Goal: Check status

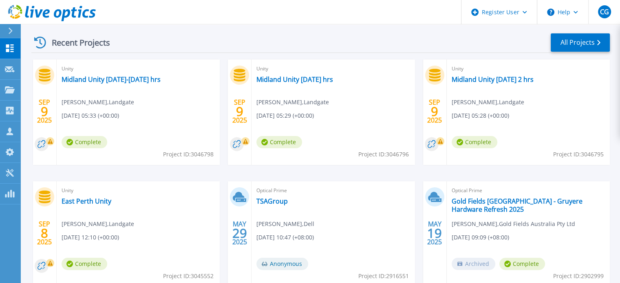
scroll to position [86, 0]
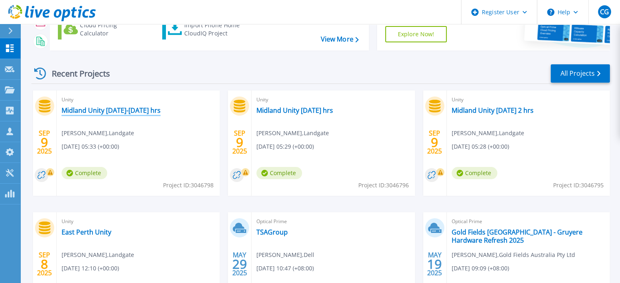
click at [101, 112] on link "Midland Unity 7-8 Sep 48 hrs" at bounding box center [111, 110] width 99 height 8
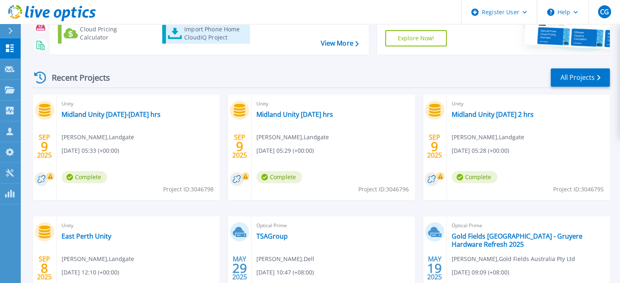
scroll to position [91, 0]
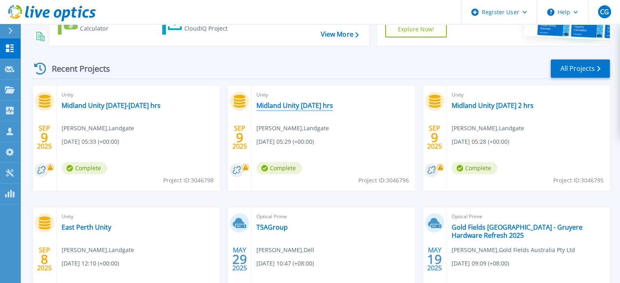
click at [289, 107] on link "Midland Unity 08 Sep 24 hrs" at bounding box center [295, 106] width 77 height 8
